Goal: Information Seeking & Learning: Learn about a topic

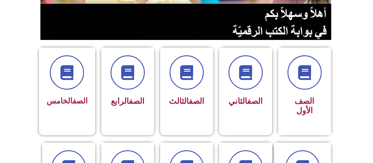
scroll to position [207, 0]
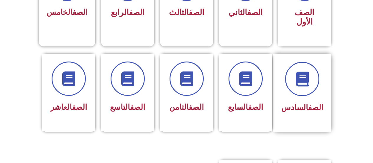
drag, startPoint x: 291, startPoint y: 81, endPoint x: 281, endPoint y: 54, distance: 29.3
click at [283, 56] on div "الصف السادس" at bounding box center [303, 93] width 58 height 78
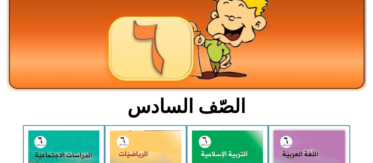
scroll to position [148, 0]
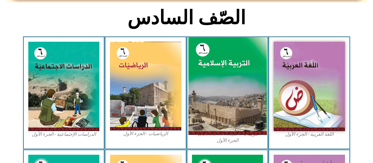
click at [225, 91] on img at bounding box center [227, 86] width 78 height 98
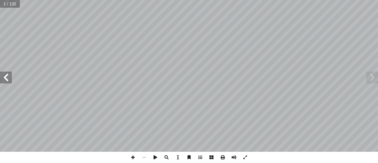
click at [8, 78] on span at bounding box center [6, 77] width 12 height 12
drag, startPoint x: 4, startPoint y: 80, endPoint x: 4, endPoint y: 75, distance: 5.1
click at [4, 76] on span at bounding box center [6, 77] width 12 height 12
click at [6, 78] on span at bounding box center [6, 77] width 12 height 12
click at [6, 79] on span at bounding box center [6, 77] width 12 height 12
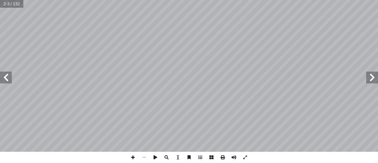
click at [6, 80] on span at bounding box center [6, 77] width 12 height 12
click at [5, 79] on span at bounding box center [6, 77] width 12 height 12
drag, startPoint x: 5, startPoint y: 79, endPoint x: 0, endPoint y: 72, distance: 8.6
click at [2, 75] on span at bounding box center [6, 77] width 12 height 12
click at [7, 73] on span at bounding box center [6, 77] width 12 height 12
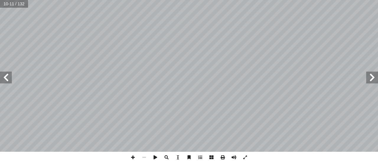
click at [10, 75] on span at bounding box center [6, 77] width 12 height 12
click at [12, 75] on div "جميع حقوق الطبع محفوظة © [DOMAIN_NAME]  | [DOMAIN_NAME]  | [DOMAIN_NAME]   …" at bounding box center [189, 75] width 378 height 151
click at [6, 75] on span at bounding box center [6, 77] width 12 height 12
click at [7, 74] on span at bounding box center [6, 77] width 12 height 12
click at [3, 76] on span at bounding box center [6, 77] width 12 height 12
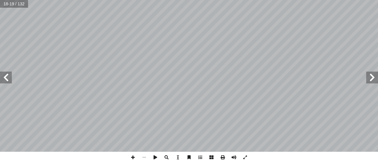
click at [3, 73] on span at bounding box center [6, 77] width 12 height 12
